Goal: Task Accomplishment & Management: Use online tool/utility

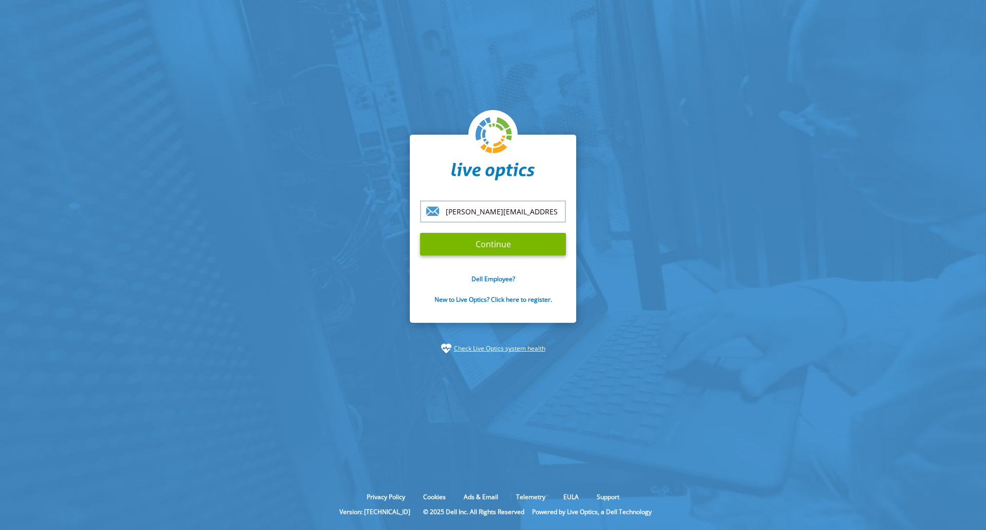
type input "[PERSON_NAME][EMAIL_ADDRESS][PERSON_NAME][DOMAIN_NAME]"
click at [420, 233] on input "Continue" at bounding box center [493, 244] width 146 height 23
click at [480, 246] on input "Continue" at bounding box center [493, 244] width 146 height 23
click at [483, 247] on input "Continue" at bounding box center [493, 244] width 146 height 23
click at [488, 244] on input "Continue" at bounding box center [493, 244] width 146 height 23
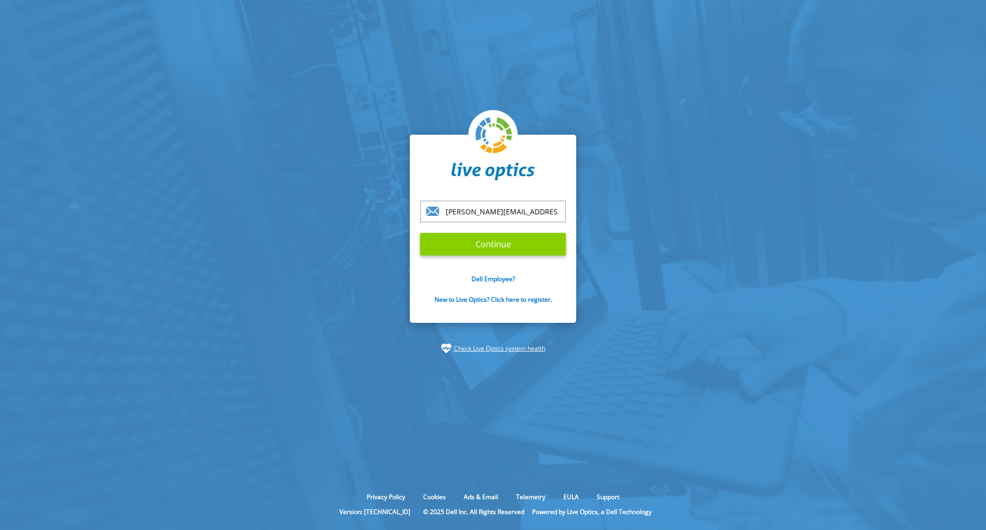
click at [491, 241] on input "Continue" at bounding box center [493, 244] width 146 height 23
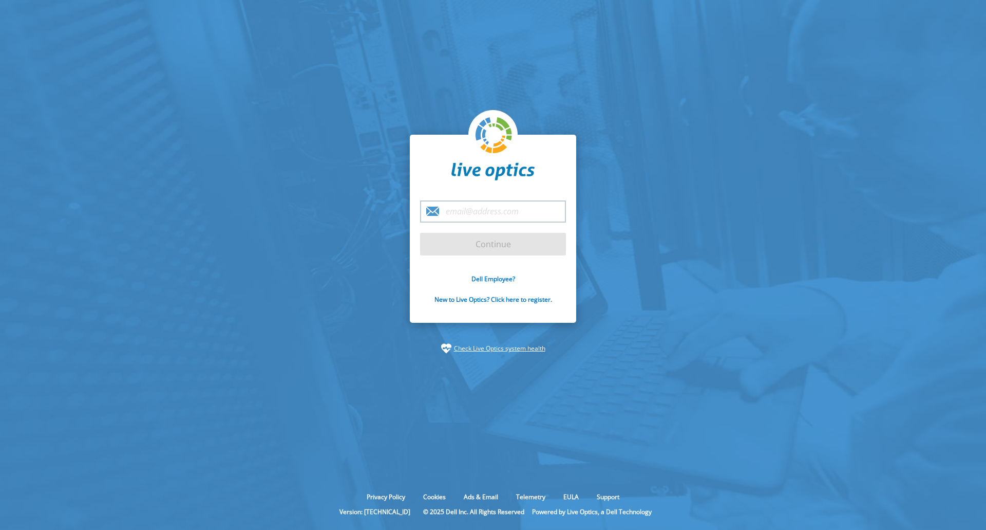
click at [464, 212] on input "email" at bounding box center [493, 211] width 146 height 22
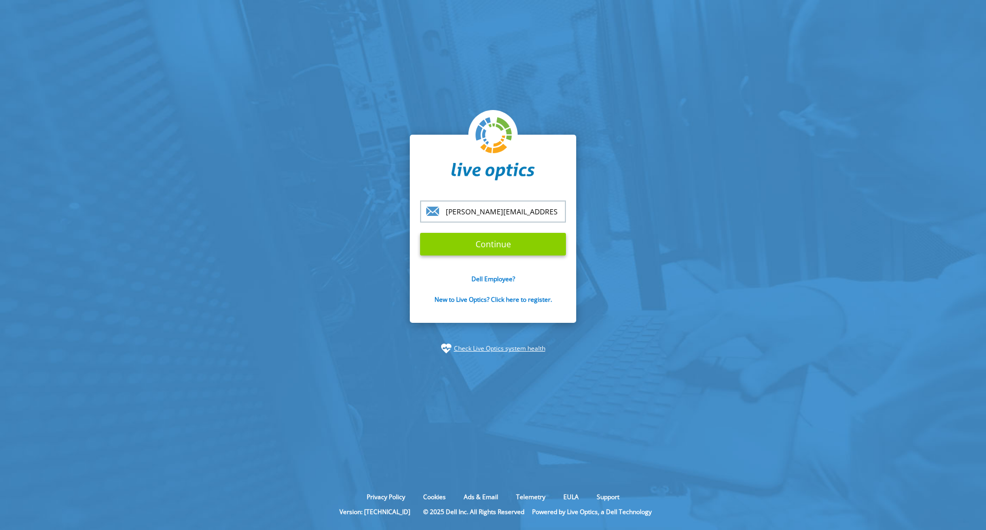
type input "tim.mccullloch@microage.com"
click at [494, 239] on input "Continue" at bounding box center [493, 244] width 146 height 23
click at [495, 242] on input "Continue" at bounding box center [493, 244] width 146 height 23
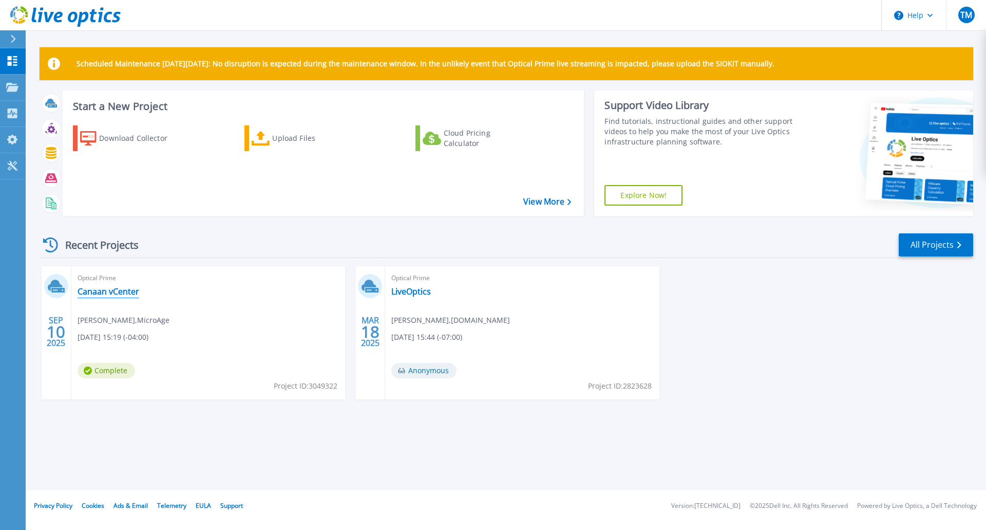
click at [97, 291] on link "Canaan vCenter" at bounding box center [109, 291] width 62 height 10
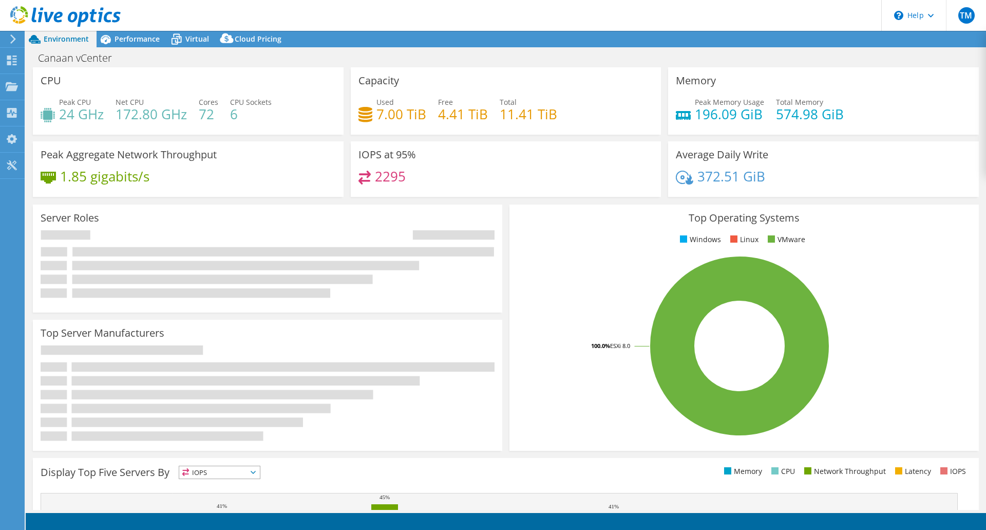
select select "USD"
